Goal: Download file/media

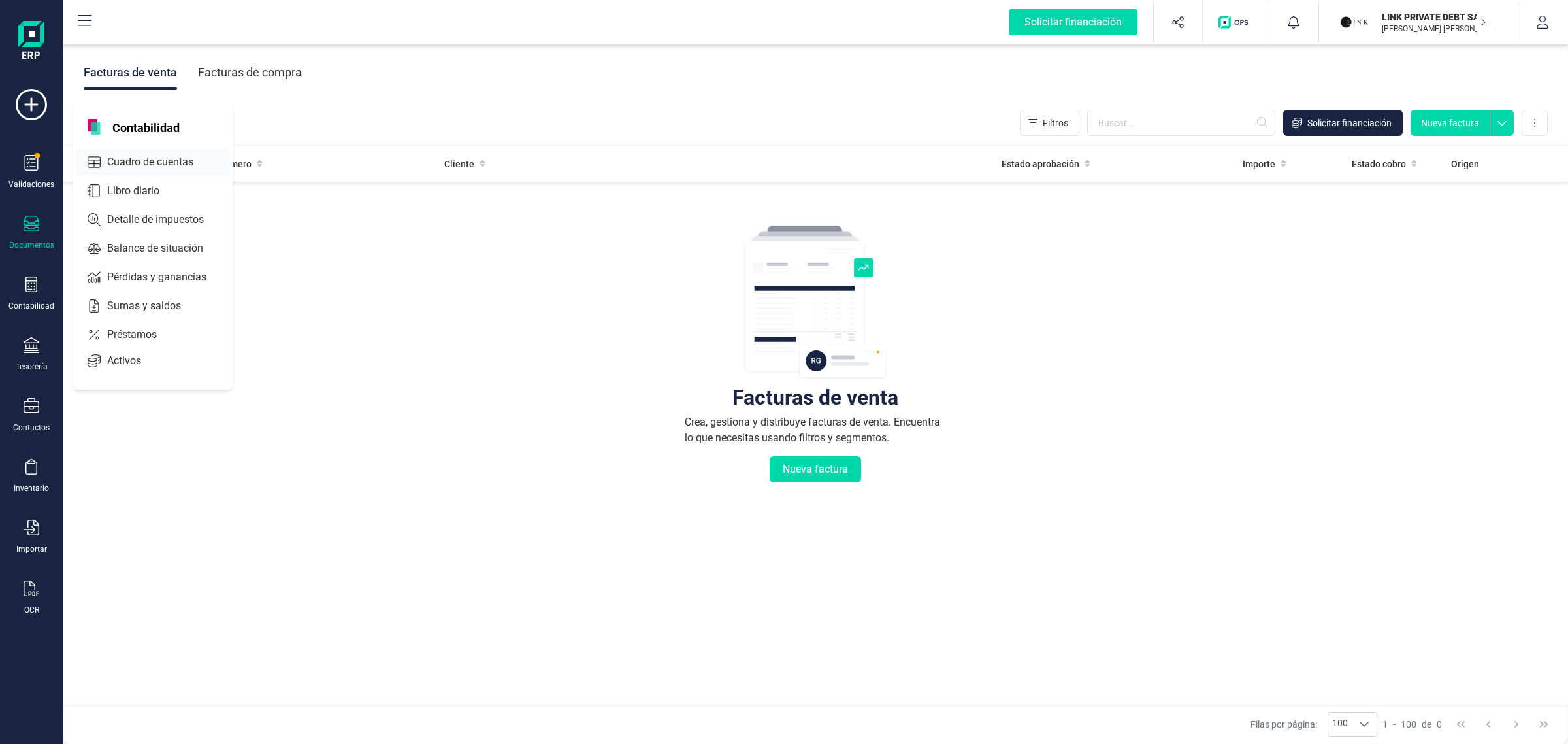
click at [147, 158] on span "Cuadro de cuentas" at bounding box center [159, 162] width 115 height 16
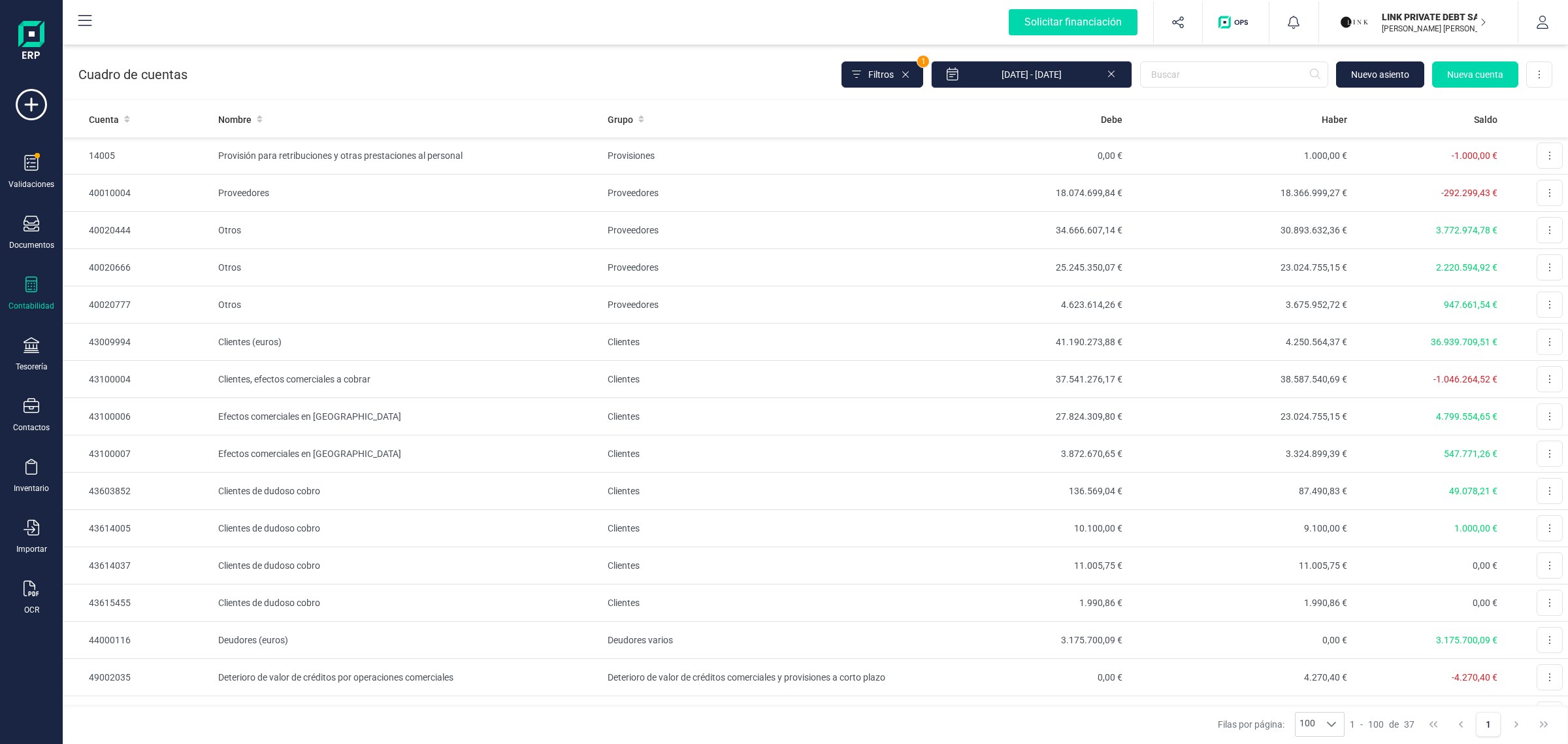
click at [1372, 26] on div "LINK PRIVATE DEBT SA [PERSON_NAME] [PERSON_NAME]" at bounding box center [1429, 22] width 115 height 29
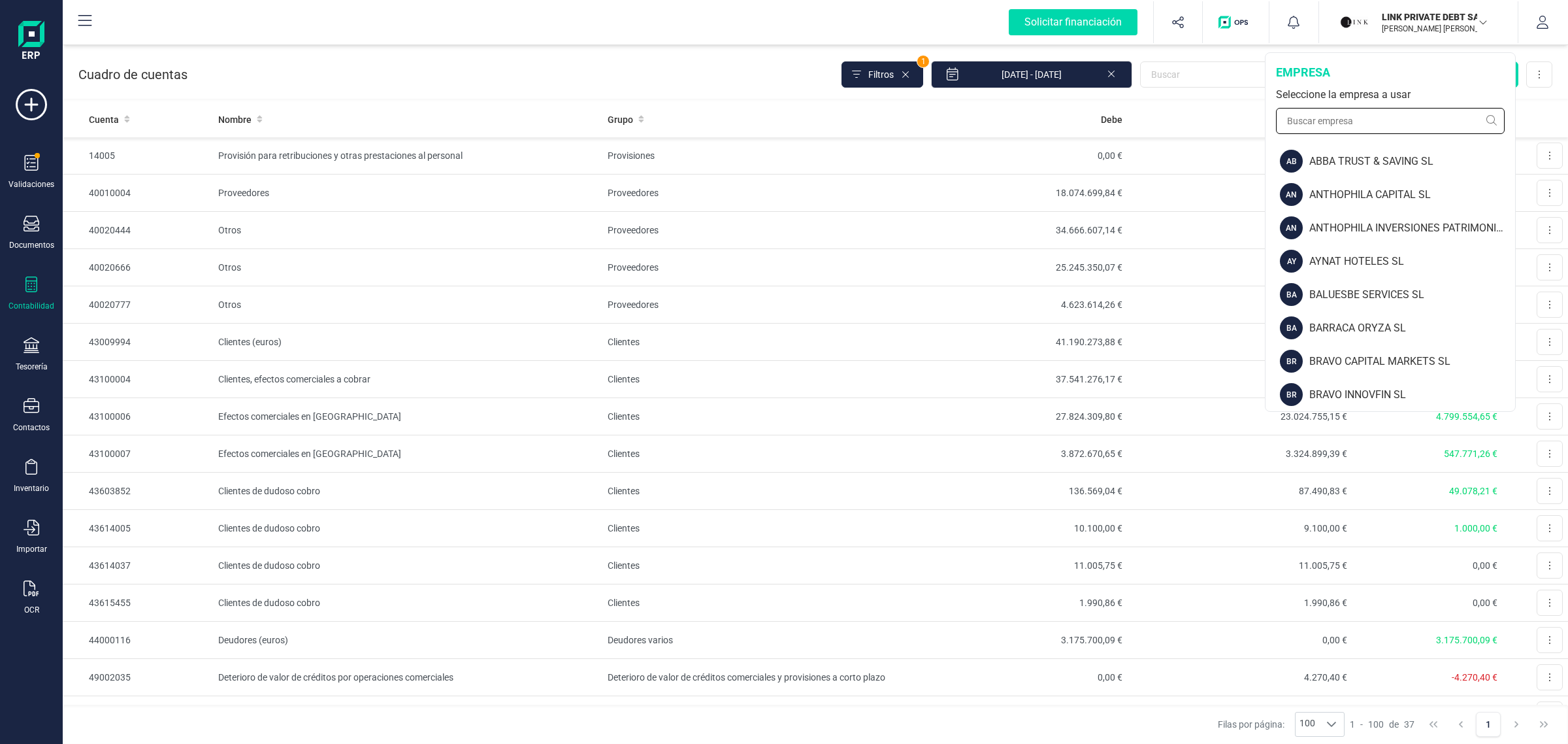
click at [1330, 120] on input "text" at bounding box center [1390, 122] width 229 height 26
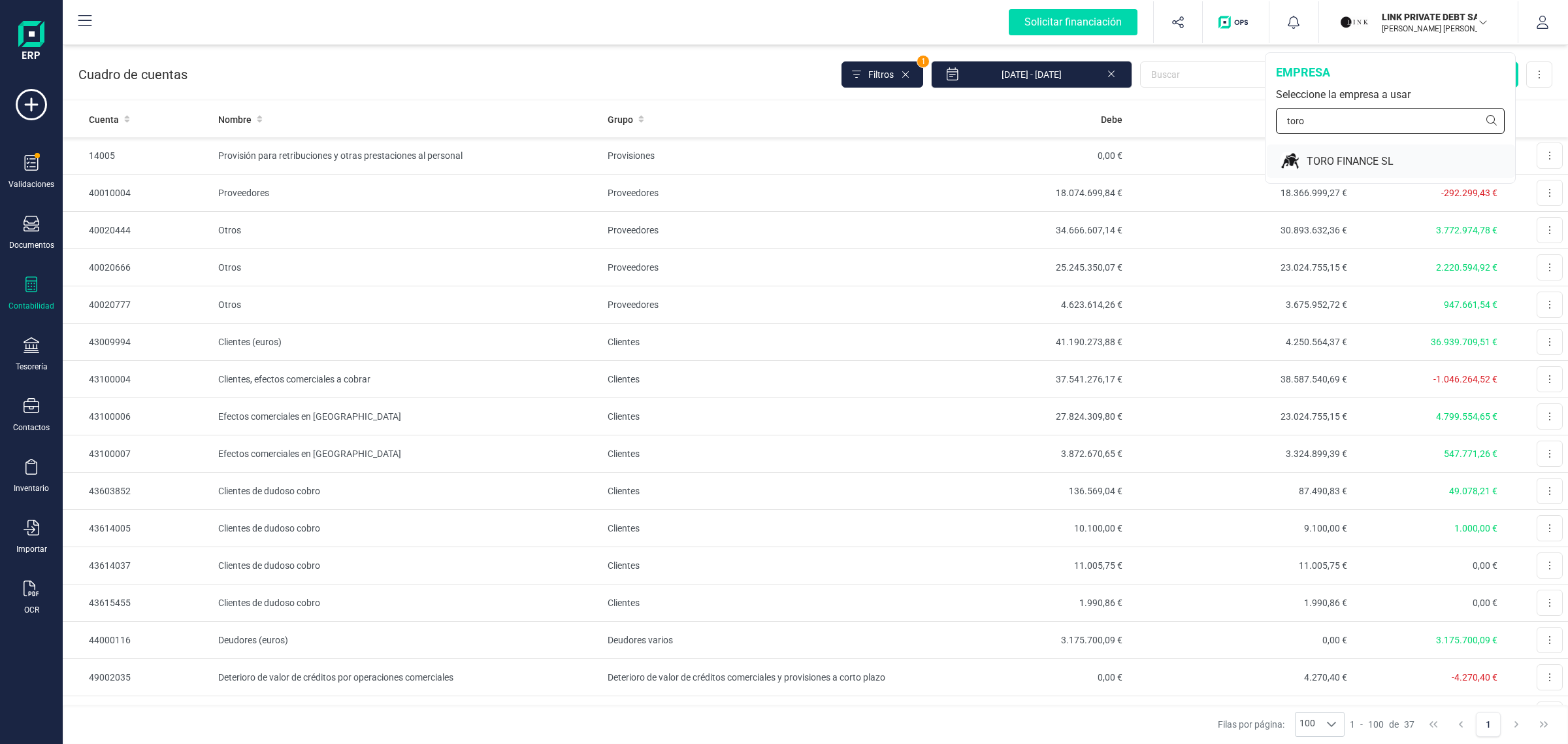
type input "toro"
click at [1304, 158] on div "TORO FINANCE SL" at bounding box center [1391, 161] width 248 height 33
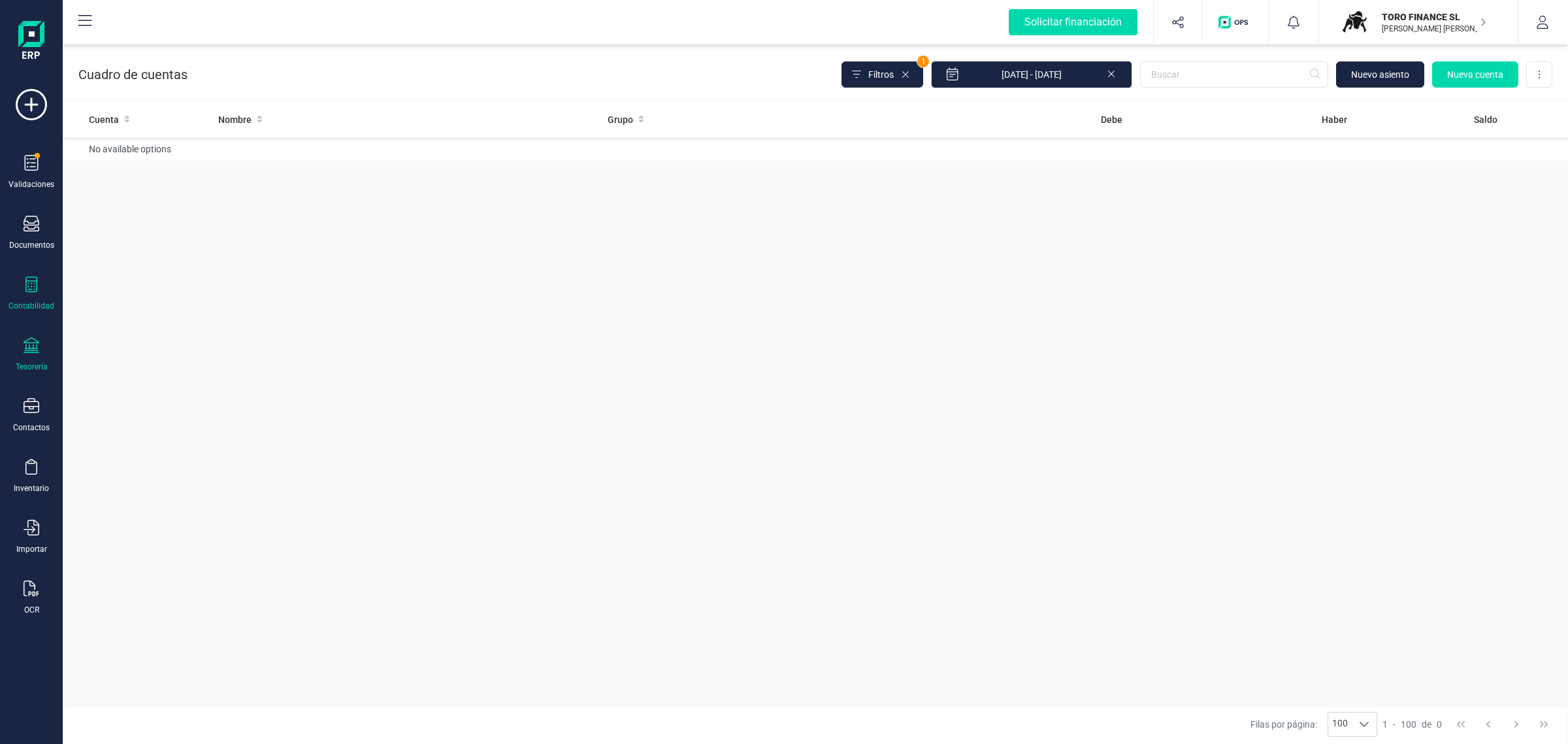
click at [32, 344] on icon at bounding box center [32, 345] width 16 height 16
click at [151, 225] on span "Cuentas bancarias" at bounding box center [159, 223] width 115 height 16
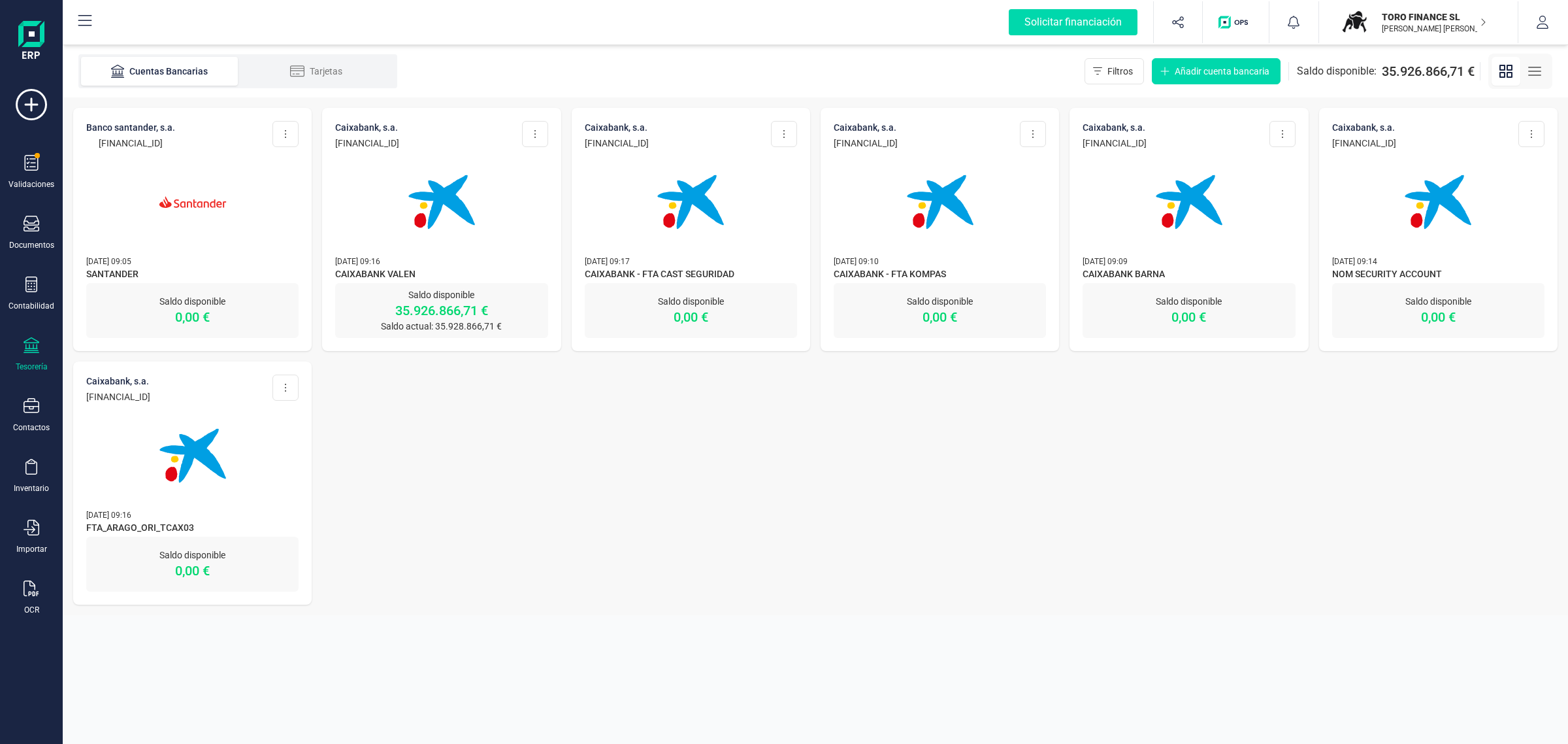
click at [486, 244] on img at bounding box center [442, 202] width 110 height 110
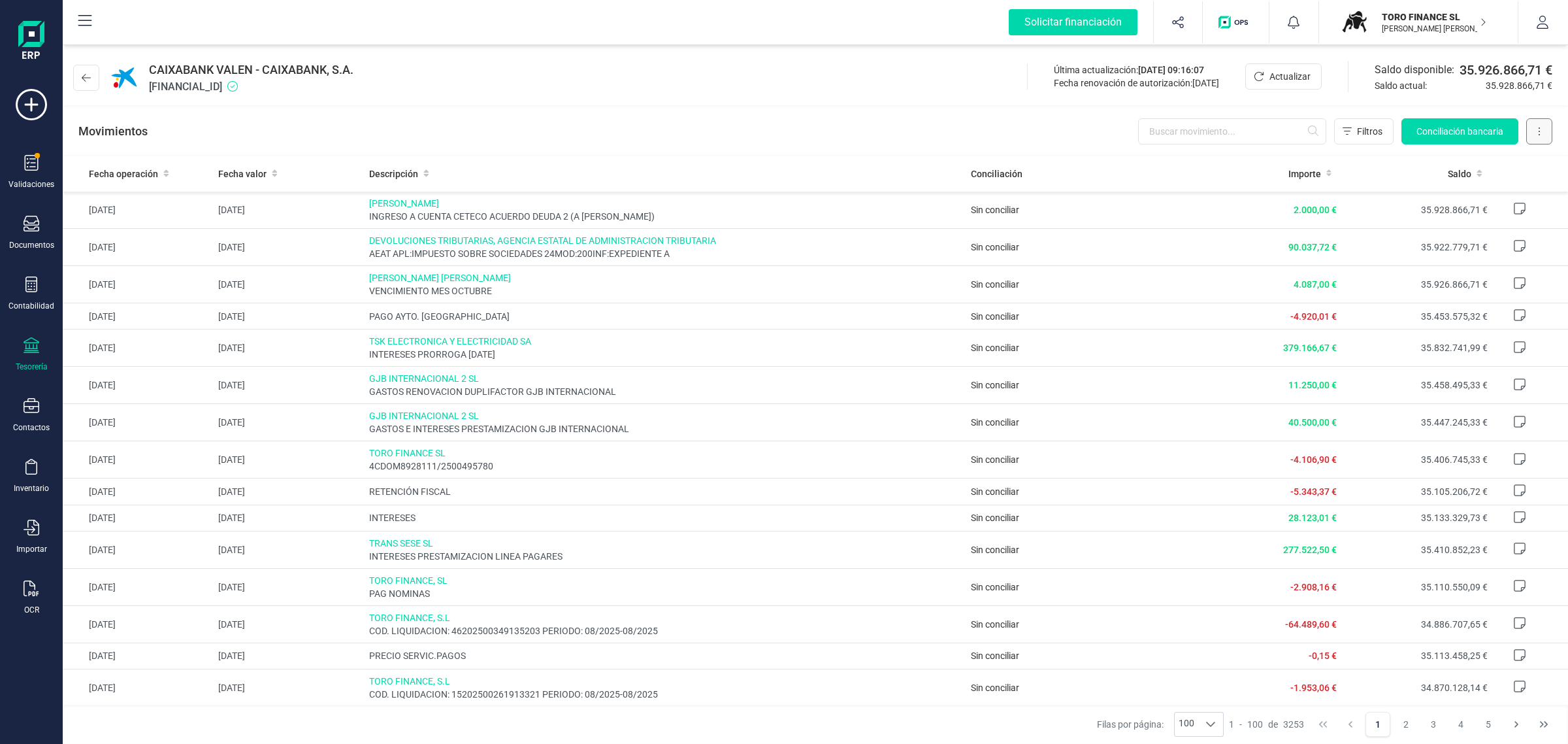
click at [1545, 129] on button at bounding box center [1540, 131] width 26 height 26
click at [1505, 161] on span "Descargar Excel" at bounding box center [1509, 163] width 65 height 13
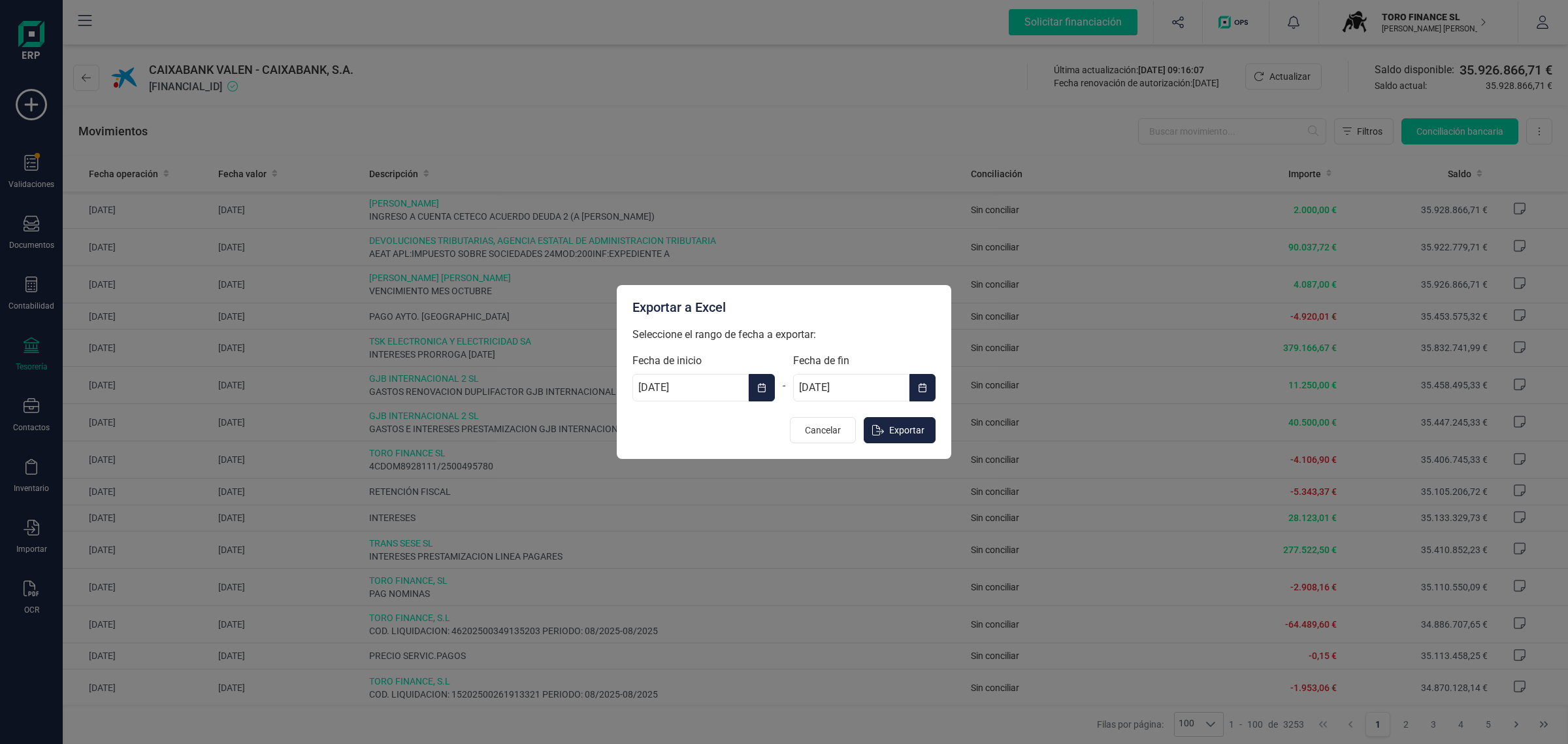
click at [750, 393] on button "Choose Date" at bounding box center [762, 387] width 26 height 27
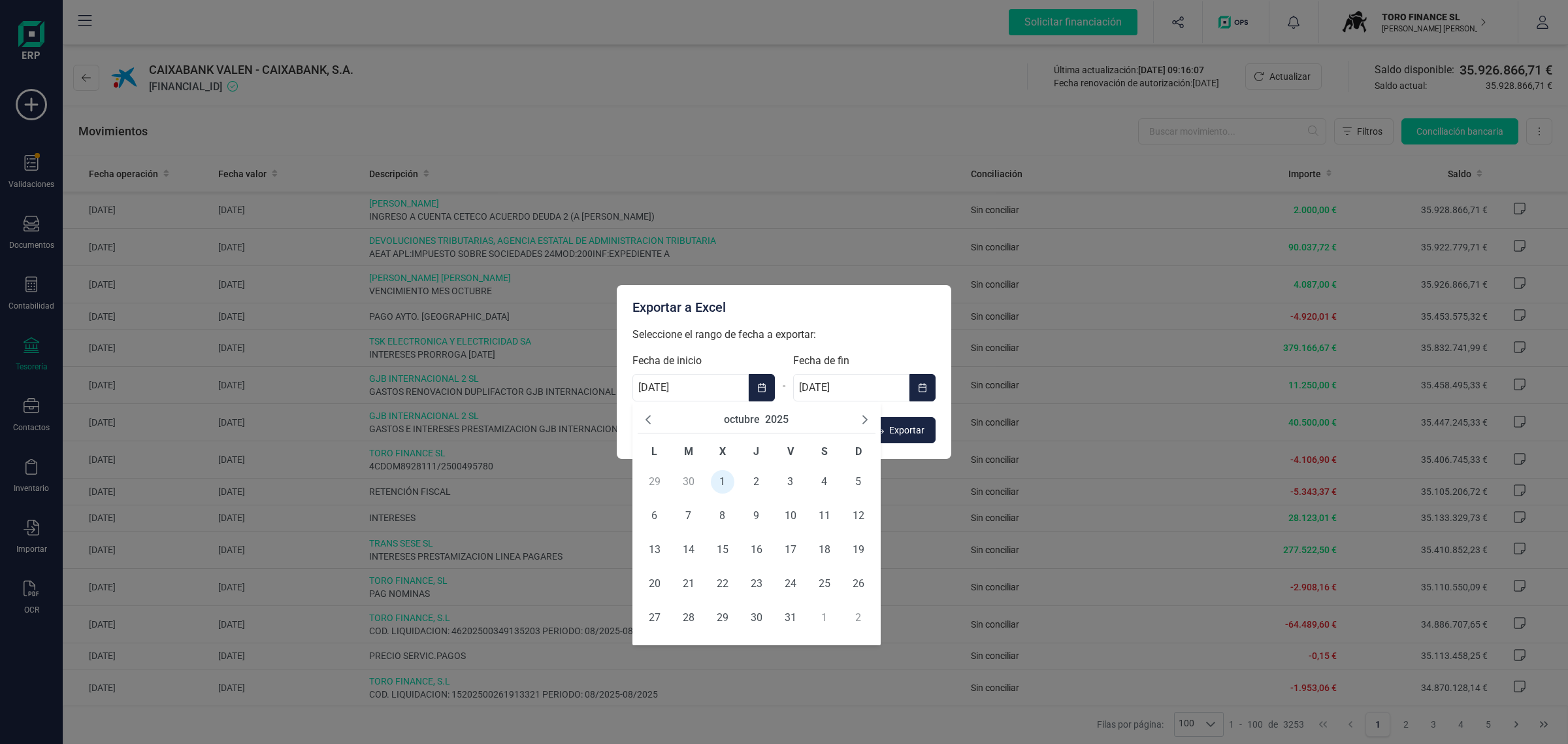
click at [641, 423] on div "octubre 2025" at bounding box center [757, 420] width 238 height 26
click at [654, 420] on div "octubre 2025" at bounding box center [757, 420] width 238 height 26
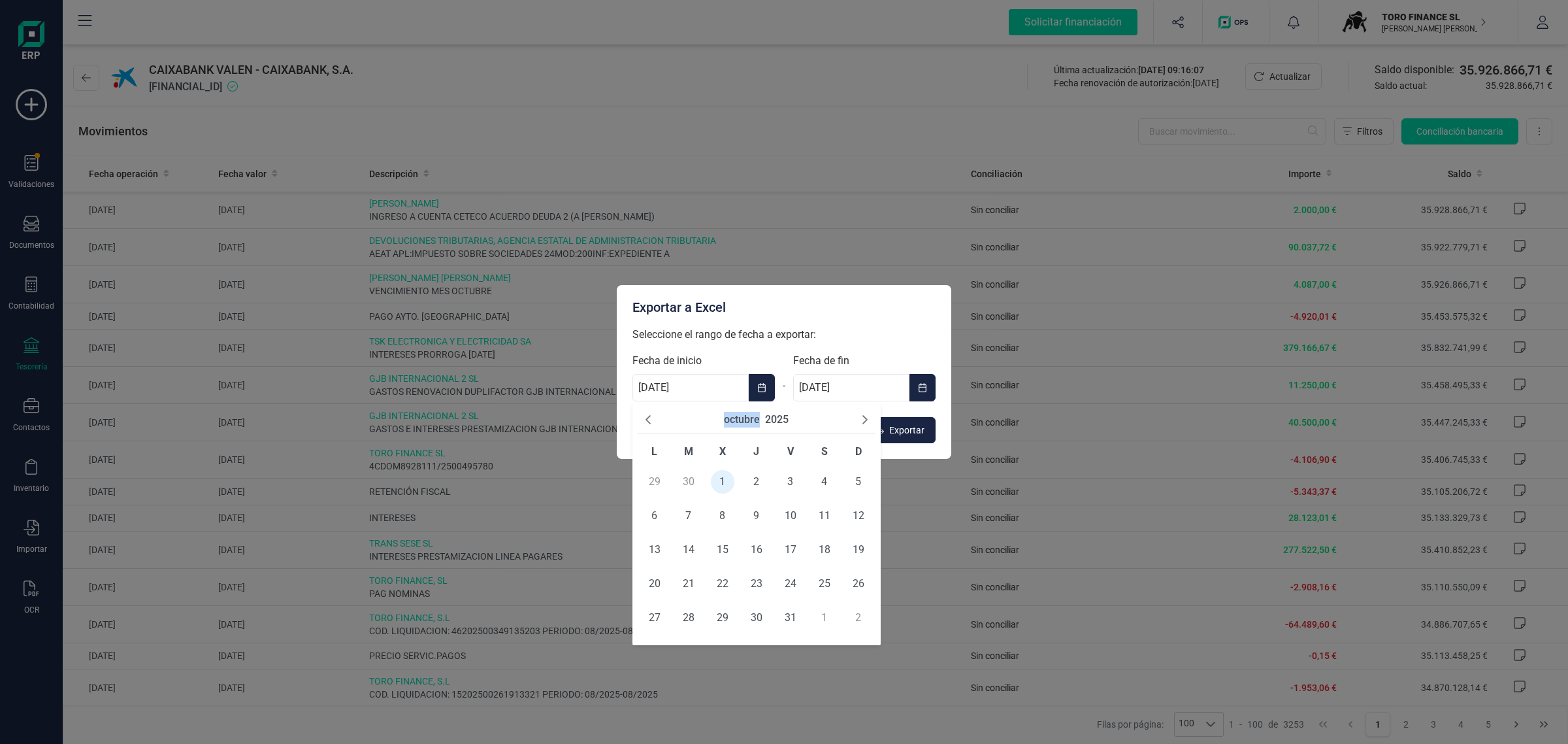
drag, startPoint x: 654, startPoint y: 420, endPoint x: 732, endPoint y: 418, distance: 78.0
click at [732, 418] on div "octubre 2025" at bounding box center [757, 420] width 238 height 26
click at [732, 418] on button "octubre" at bounding box center [742, 420] width 36 height 16
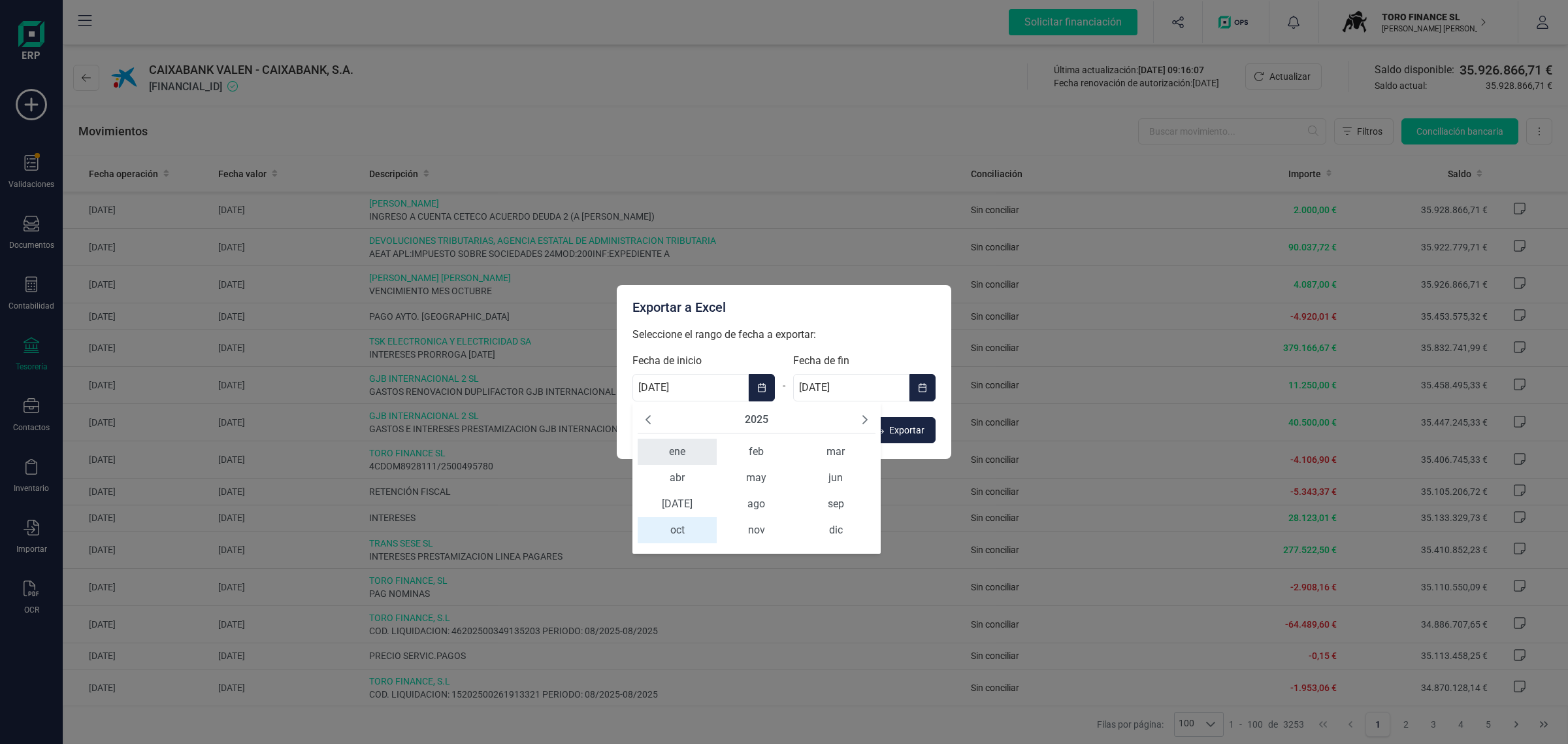
click at [678, 453] on span "ene" at bounding box center [678, 452] width 79 height 26
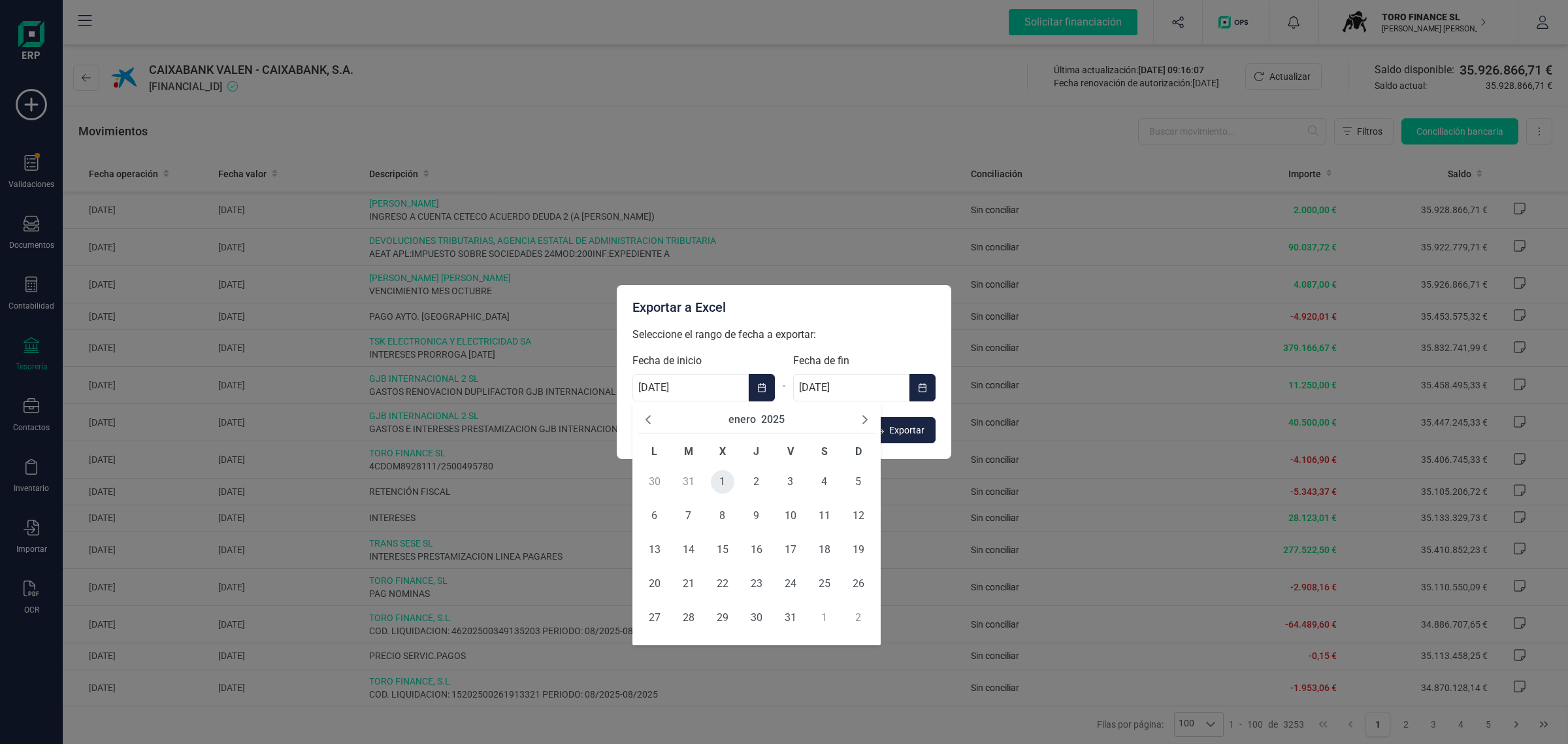
click at [720, 482] on span "1" at bounding box center [722, 482] width 24 height 24
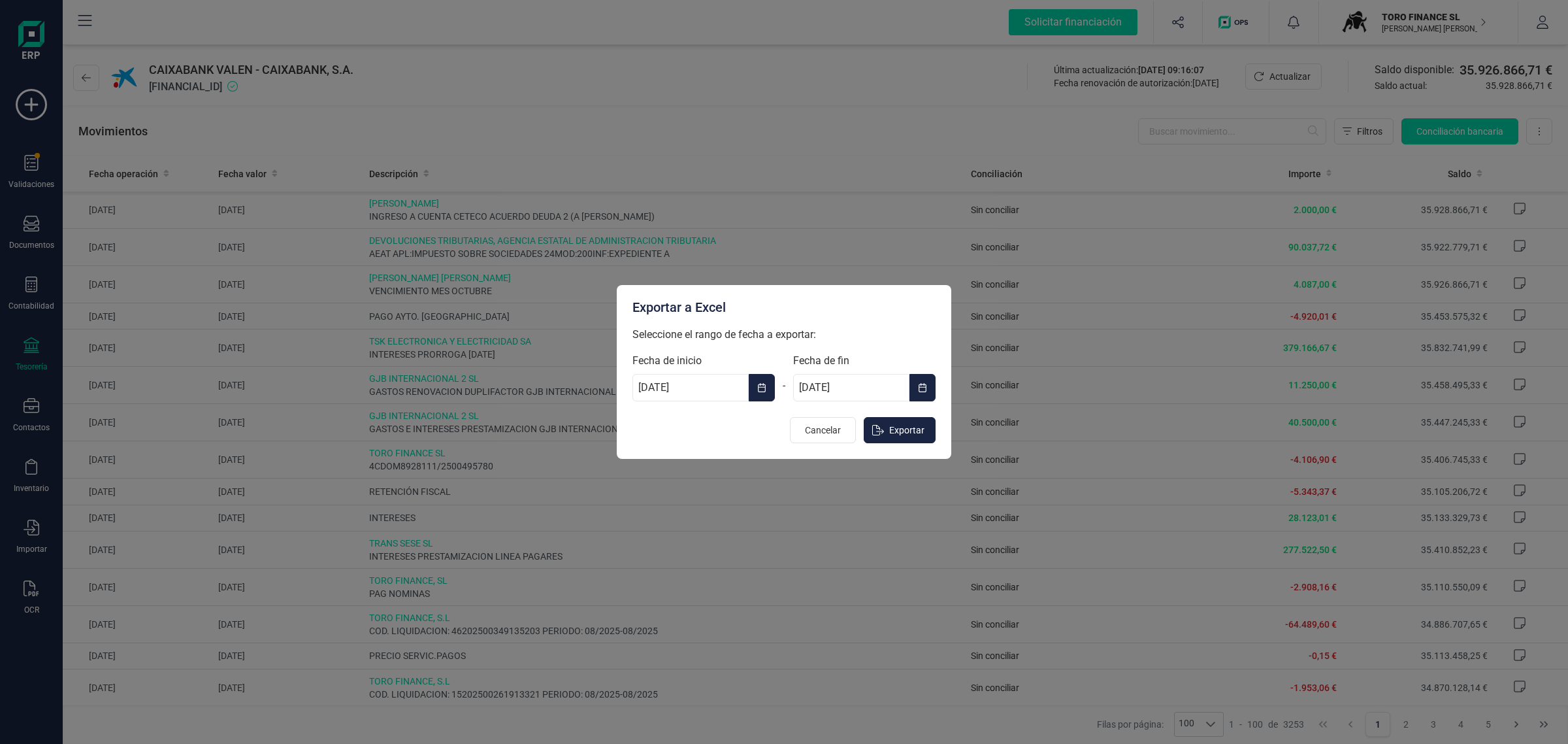
click at [768, 397] on button "Choose Date" at bounding box center [762, 387] width 26 height 27
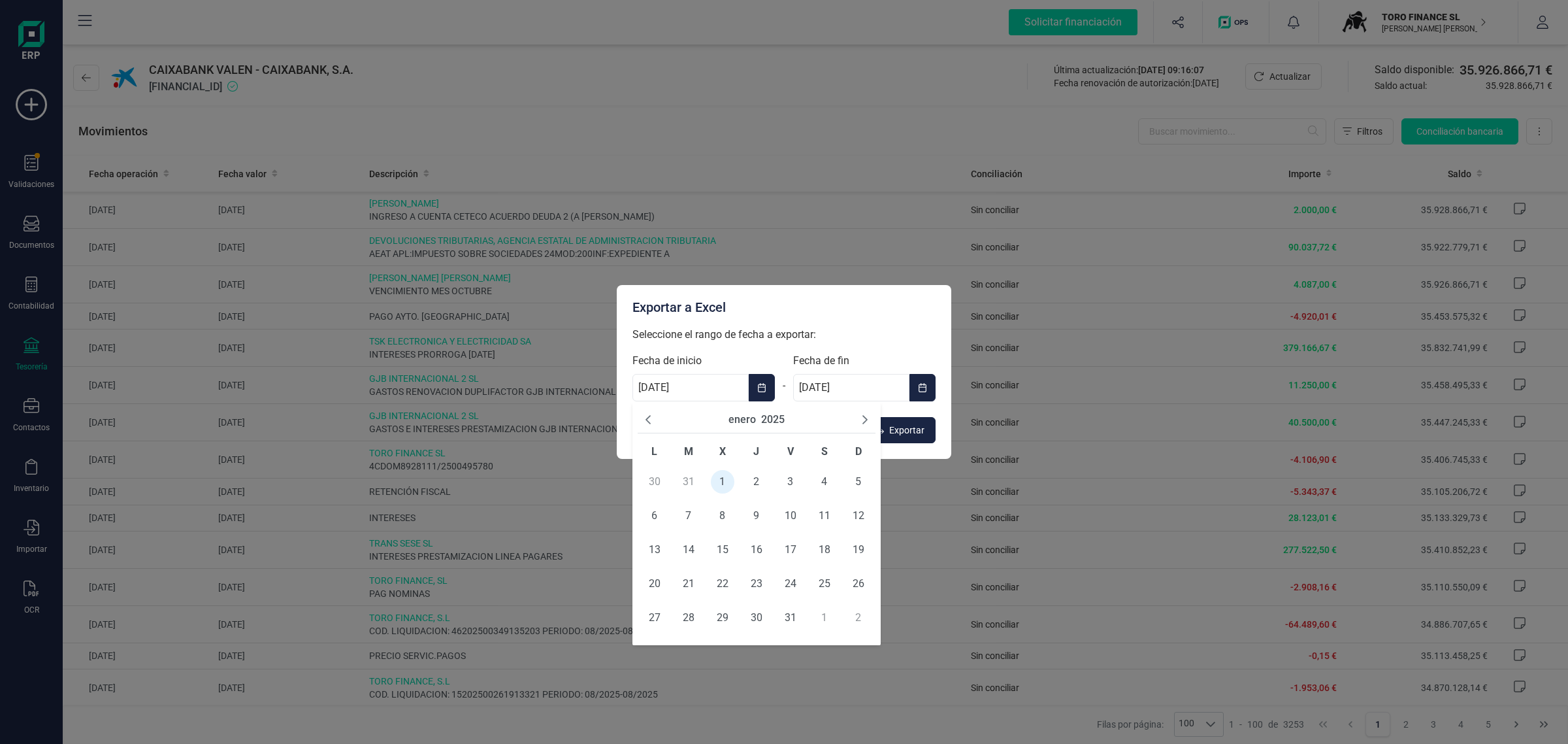
click at [647, 423] on icon "Previous Month" at bounding box center [648, 420] width 11 height 11
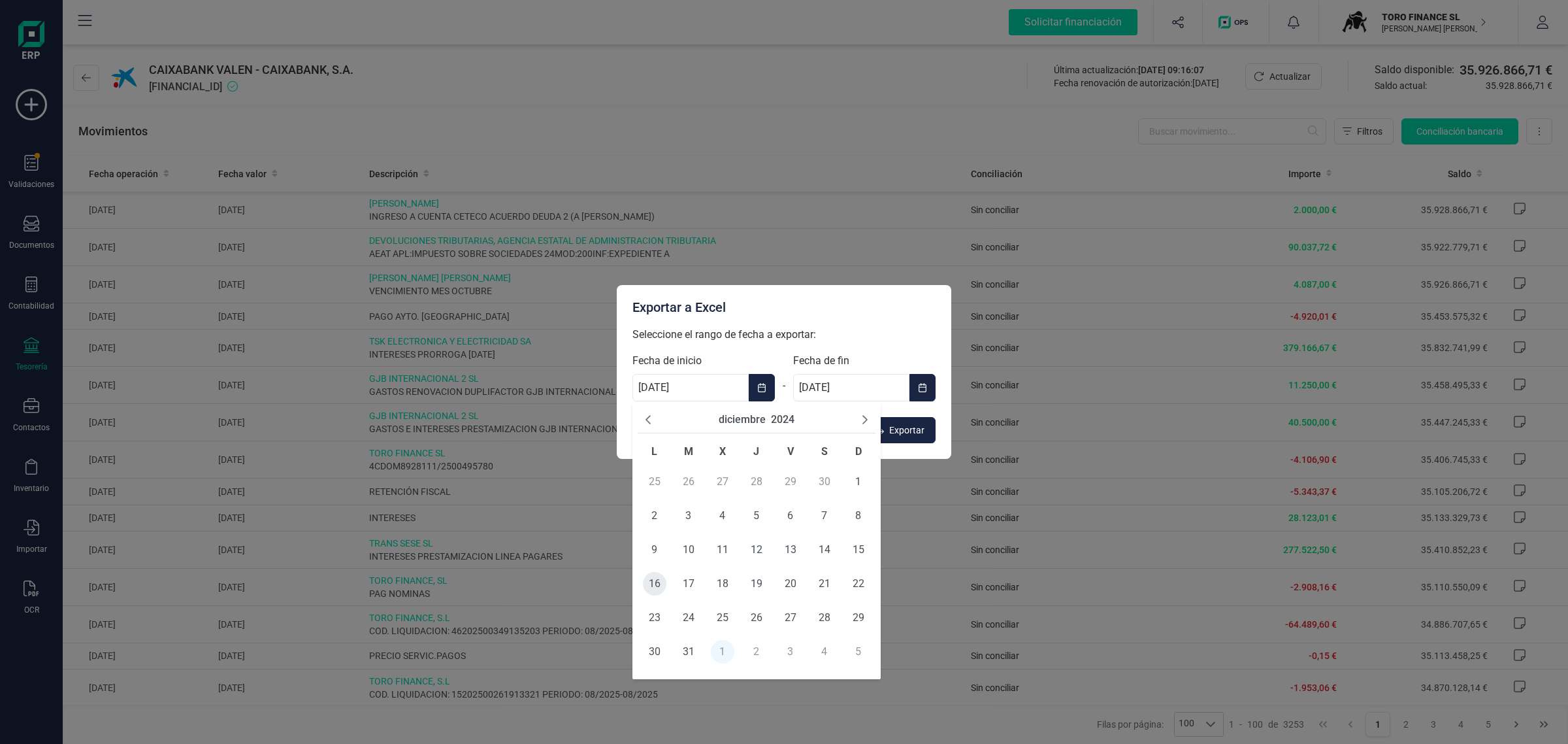
click at [651, 587] on span "16" at bounding box center [655, 584] width 24 height 24
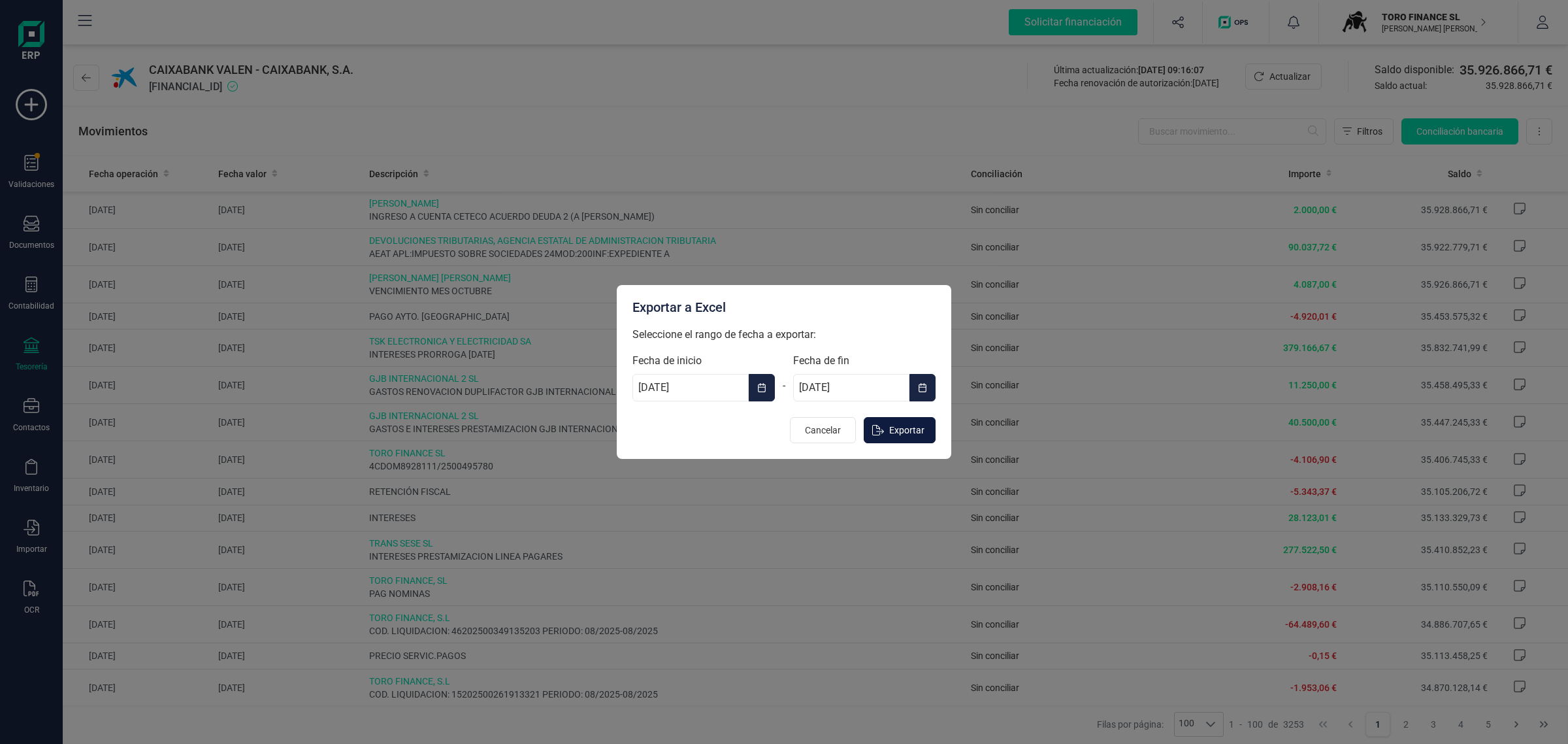
click at [893, 432] on span "Exportar" at bounding box center [907, 430] width 35 height 13
type input "[DATE]"
